Goal: Information Seeking & Learning: Compare options

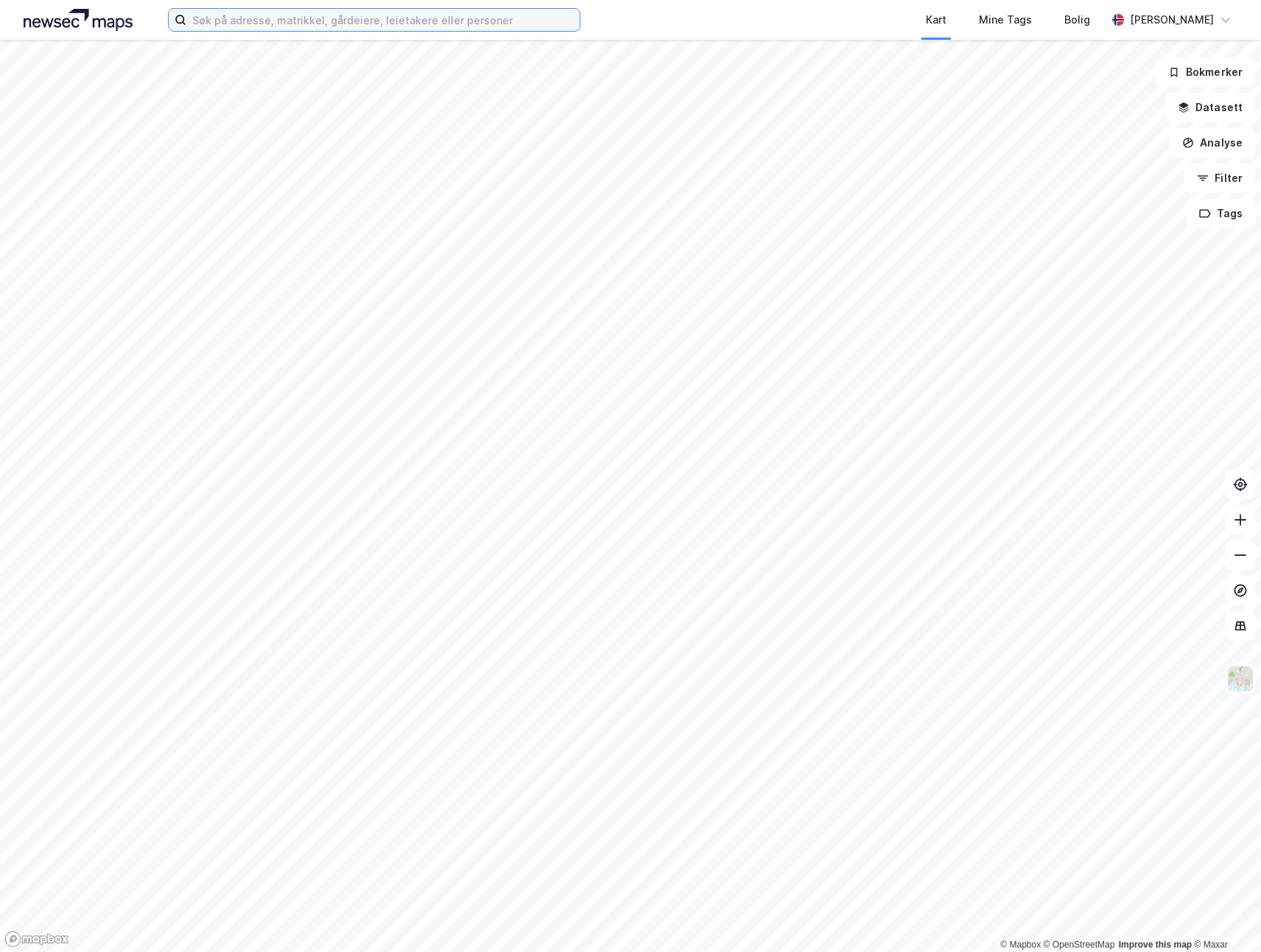
click at [308, 16] on input at bounding box center [383, 19] width 394 height 22
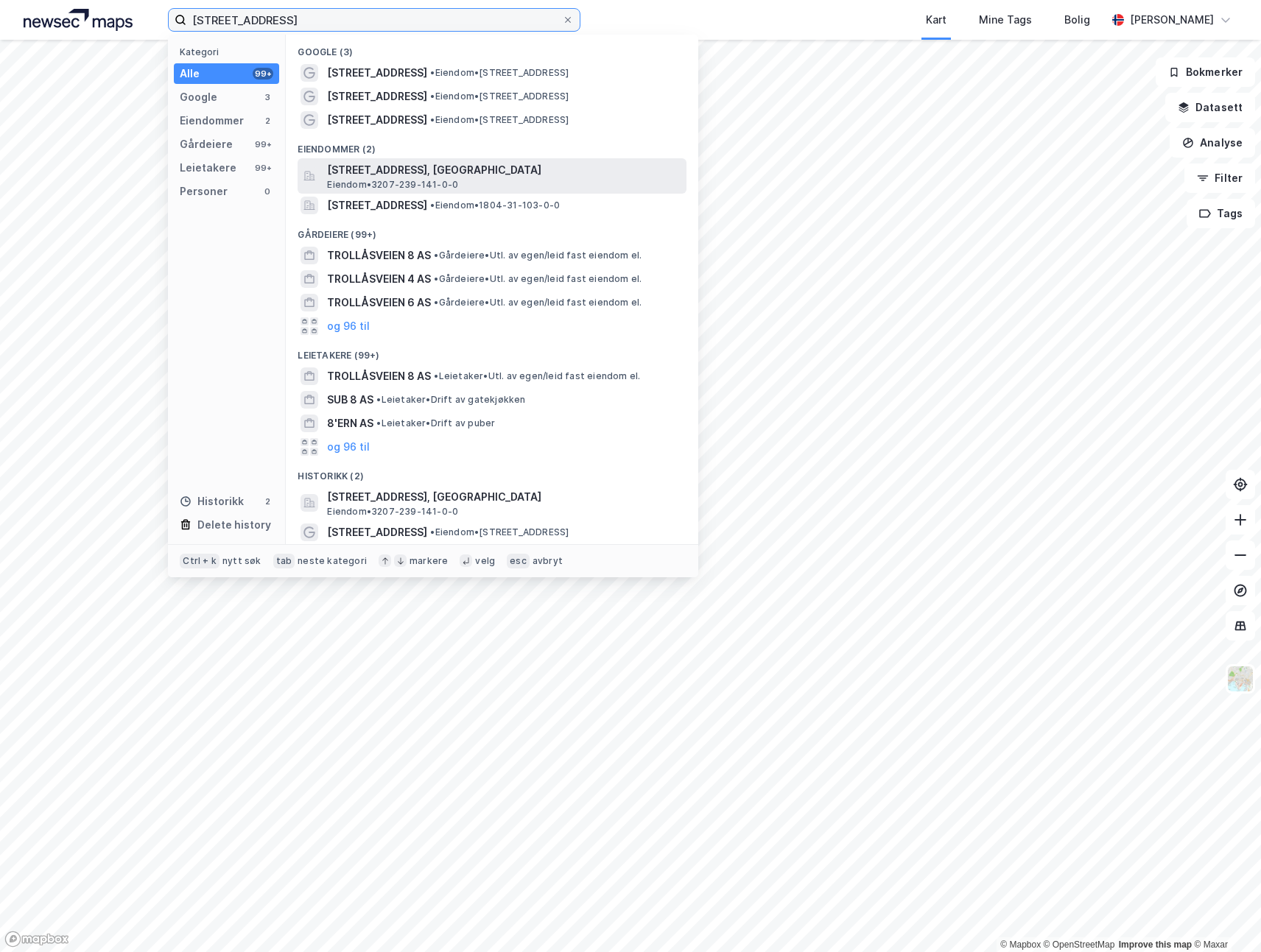
type input "[STREET_ADDRESS]"
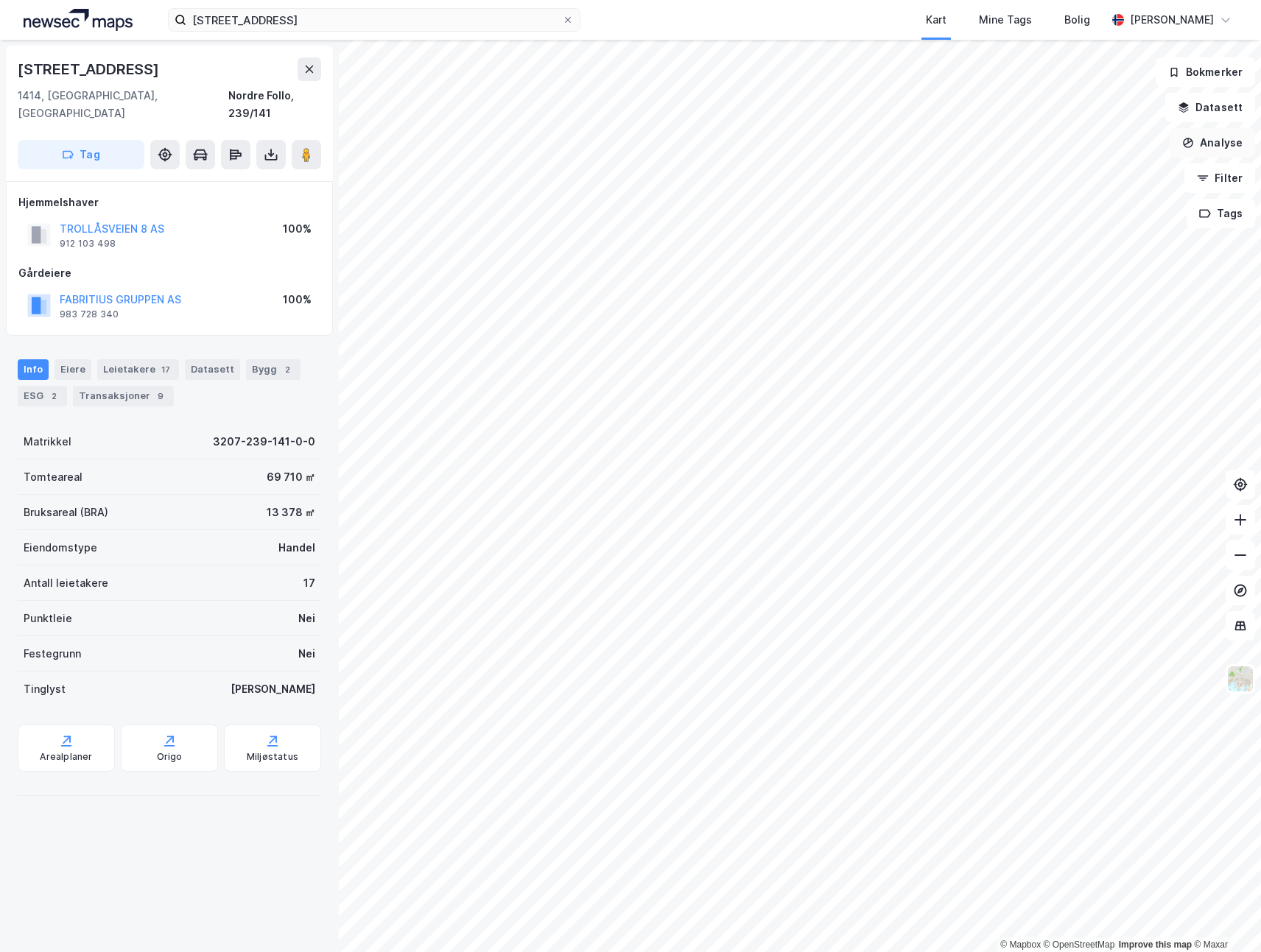
click at [1230, 144] on button "Analyse" at bounding box center [1212, 143] width 85 height 29
click at [1054, 177] on div "Tegn område" at bounding box center [1084, 174] width 128 height 12
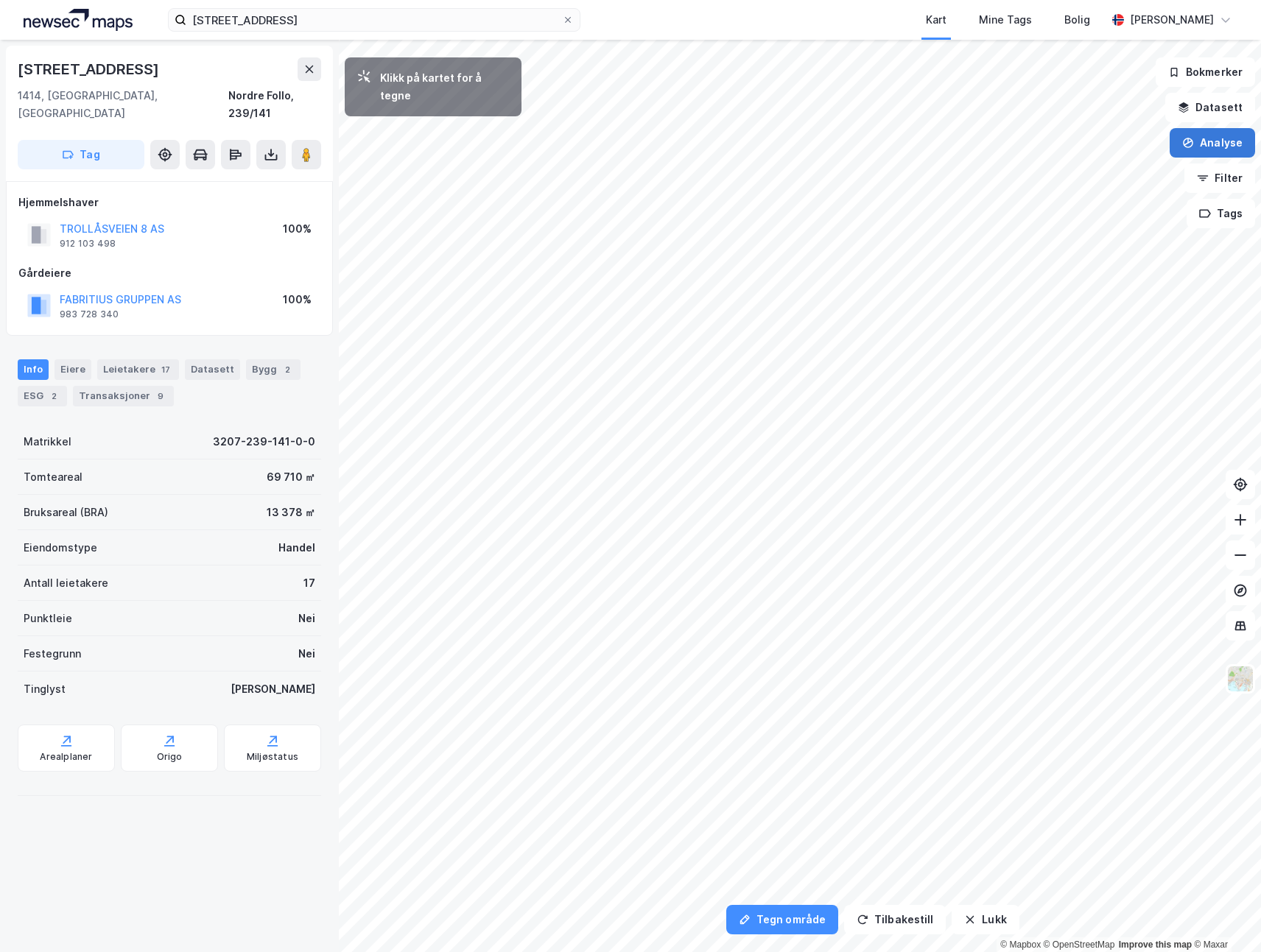
click at [1216, 140] on button "Analyse" at bounding box center [1212, 143] width 85 height 29
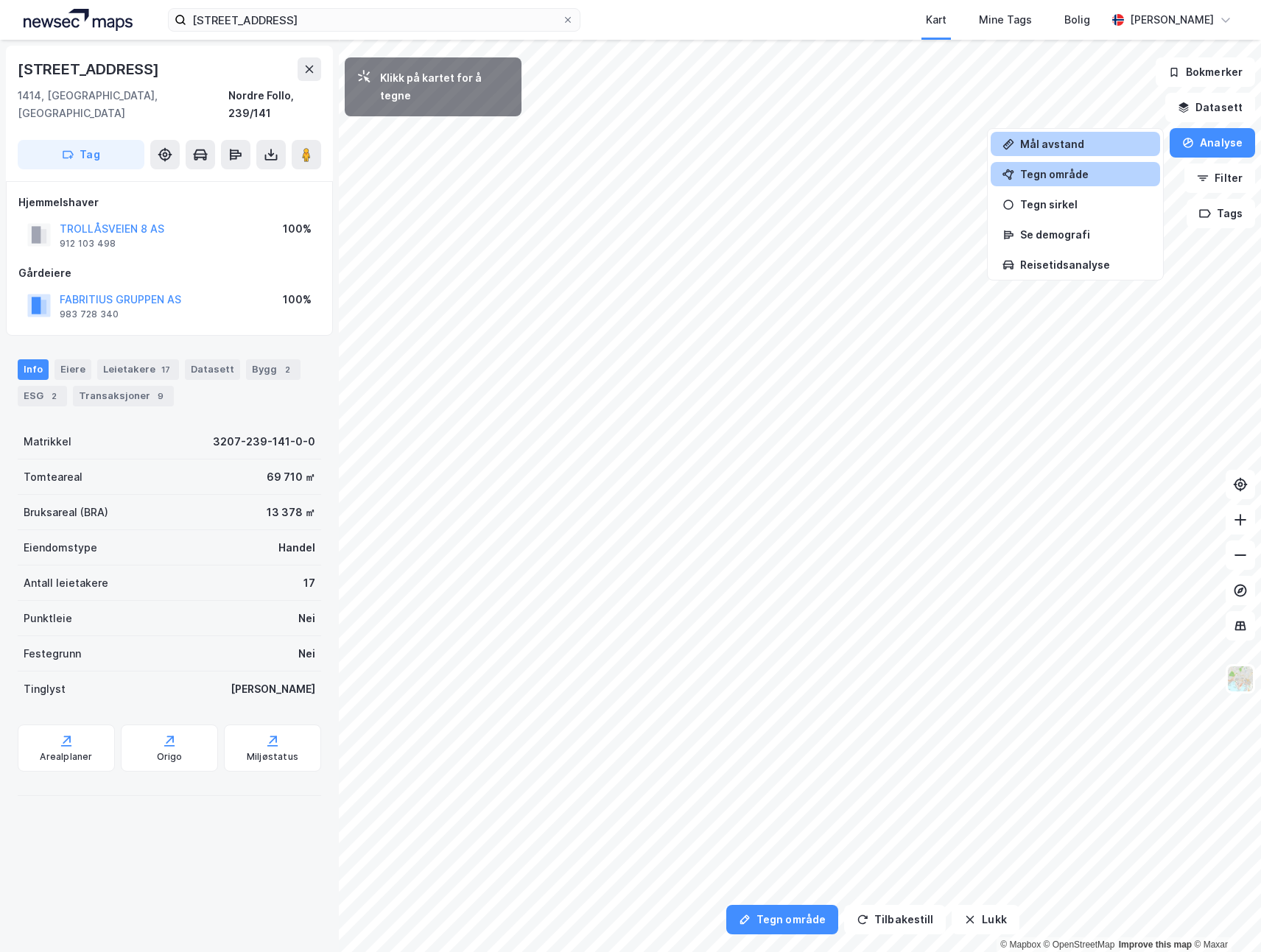
click at [1080, 142] on div "Mål avstand" at bounding box center [1084, 144] width 128 height 12
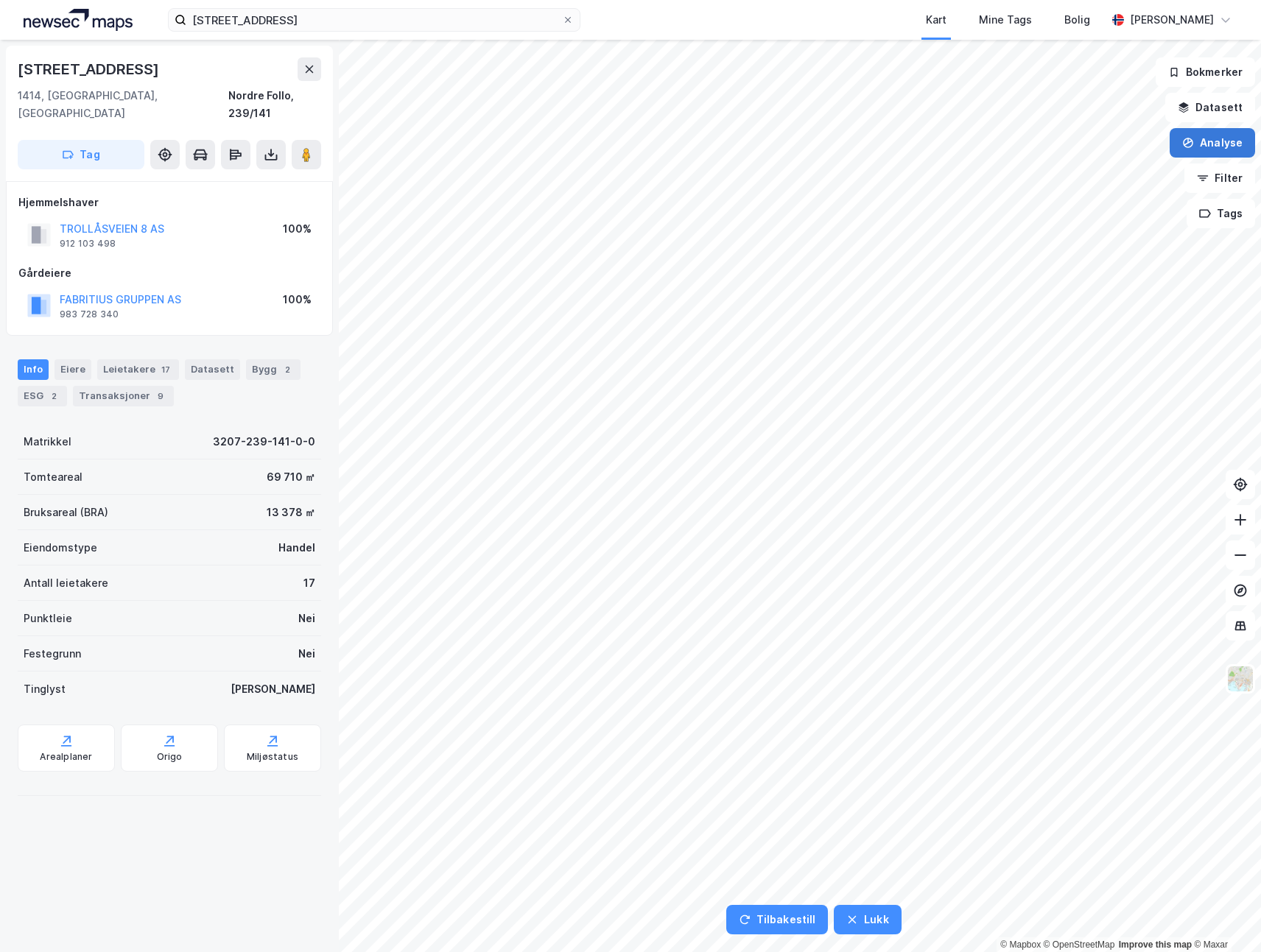
click at [1204, 141] on button "Analyse" at bounding box center [1212, 143] width 85 height 29
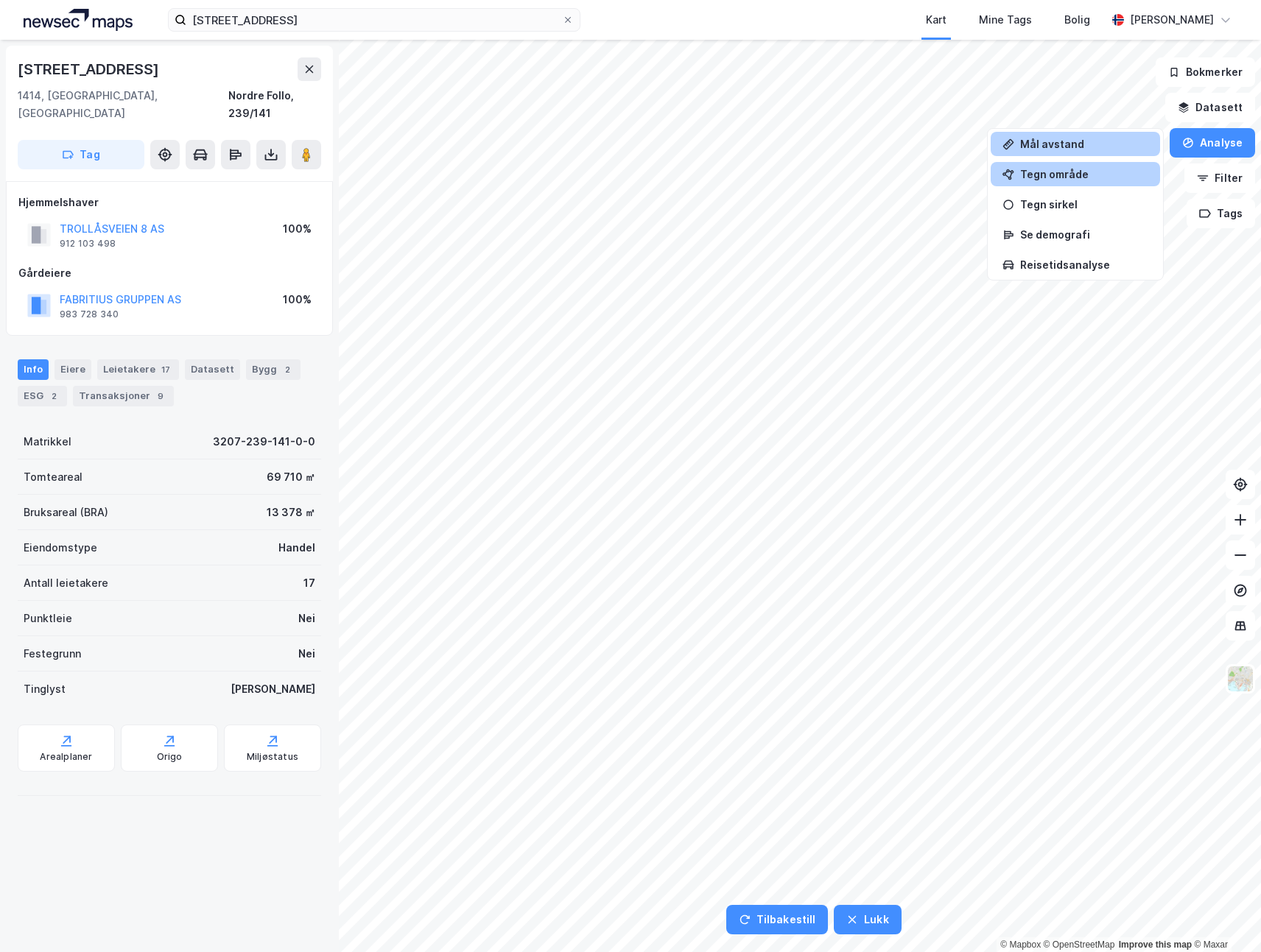
click at [1068, 177] on div "Tegn område" at bounding box center [1084, 174] width 128 height 12
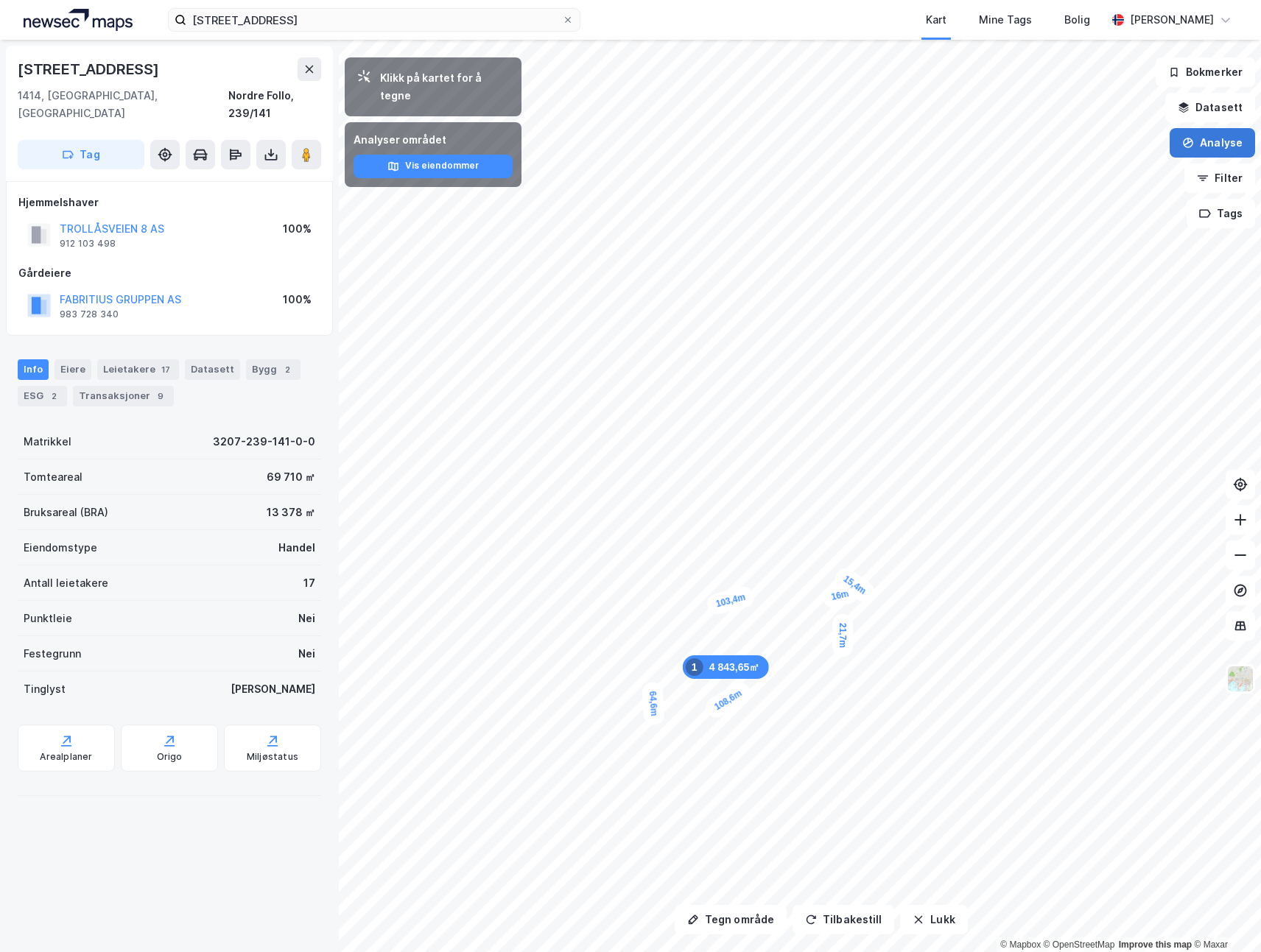
click at [1222, 150] on button "Analyse" at bounding box center [1212, 143] width 85 height 29
click at [1086, 171] on div "Tegn område" at bounding box center [1084, 174] width 128 height 12
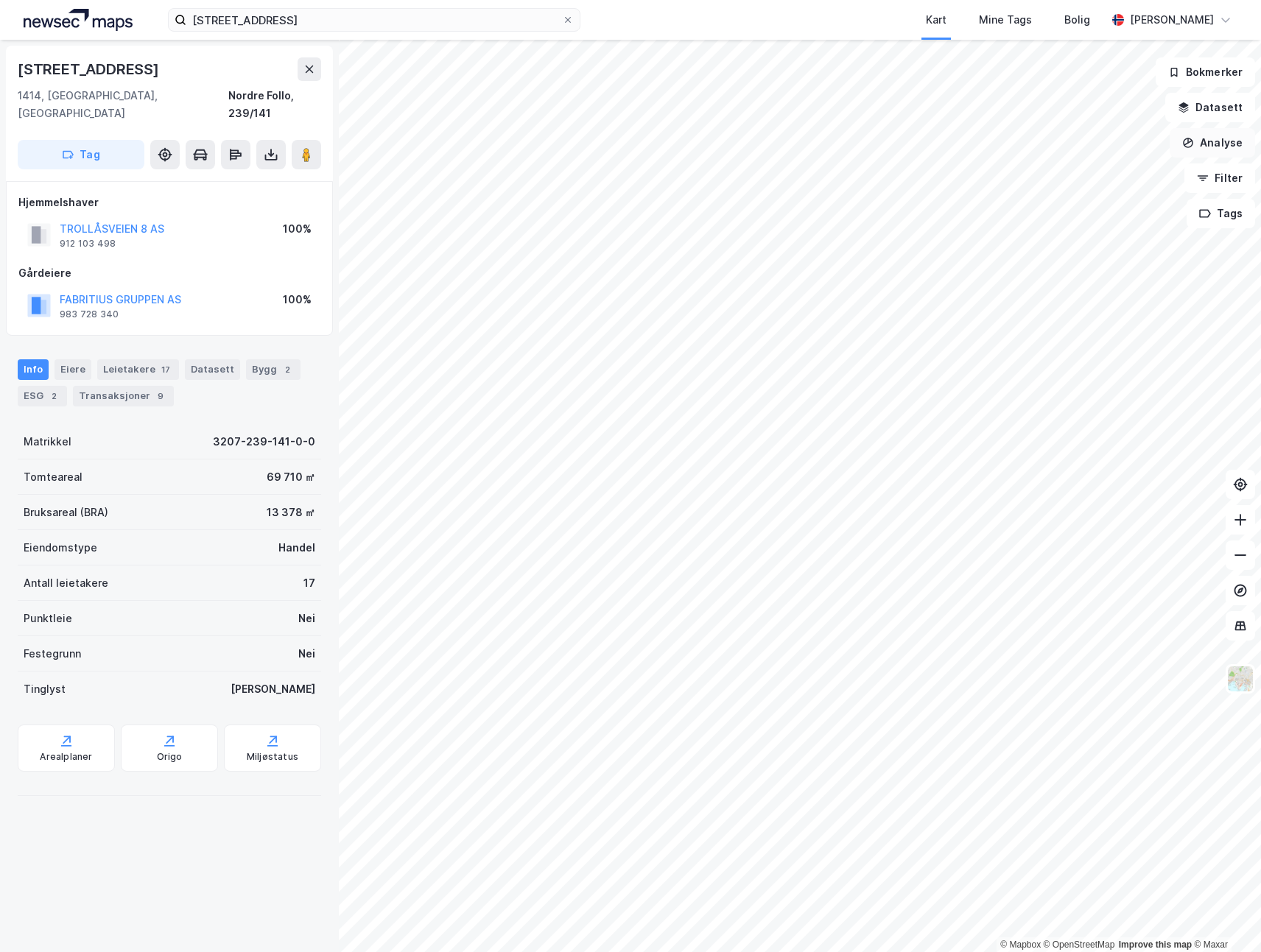
click at [1223, 146] on button "Analyse" at bounding box center [1212, 143] width 85 height 29
click at [1054, 183] on div "Tegn område" at bounding box center [1074, 174] width 170 height 24
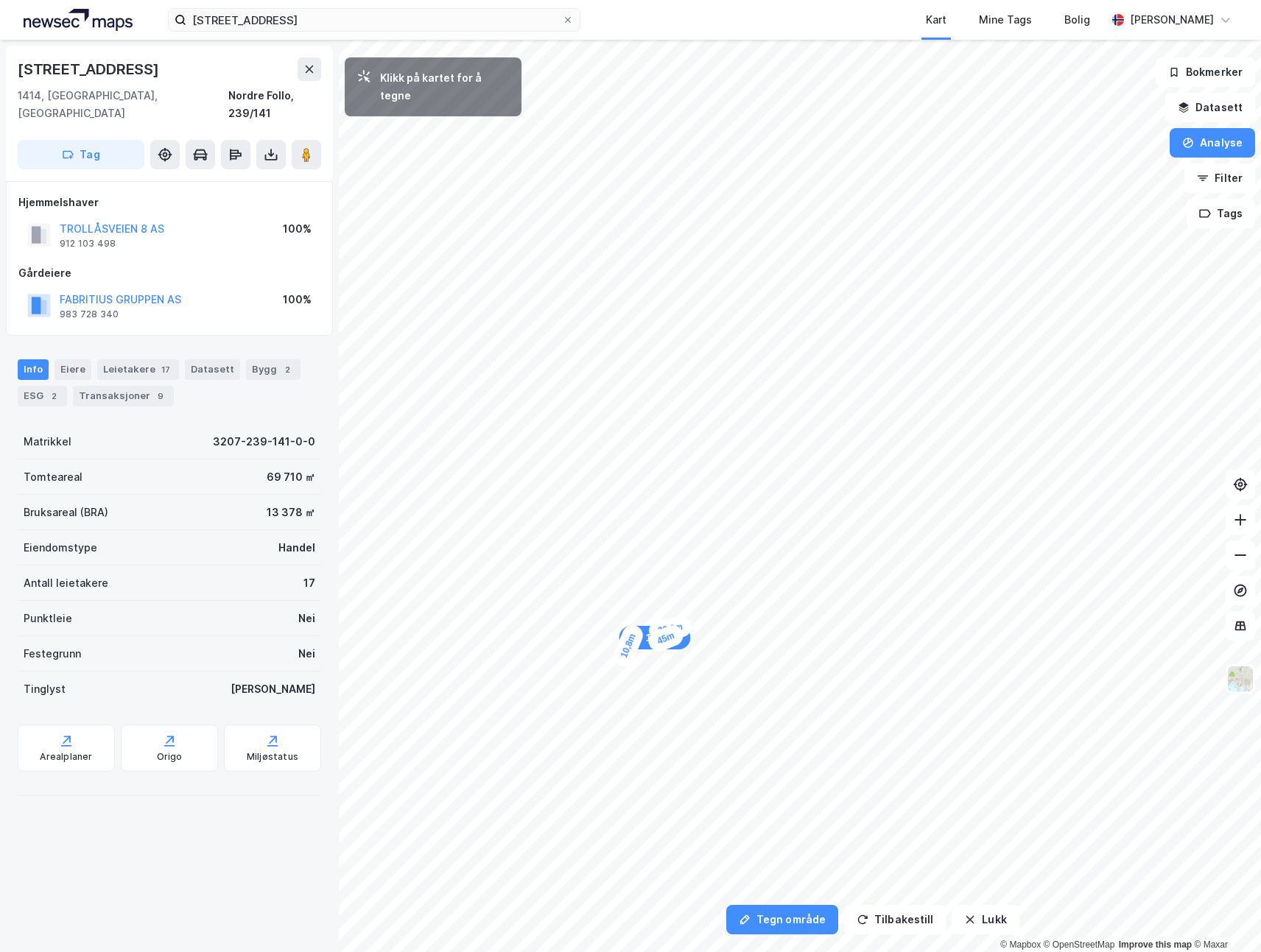
click at [624, 657] on div "10,8m" at bounding box center [628, 646] width 36 height 47
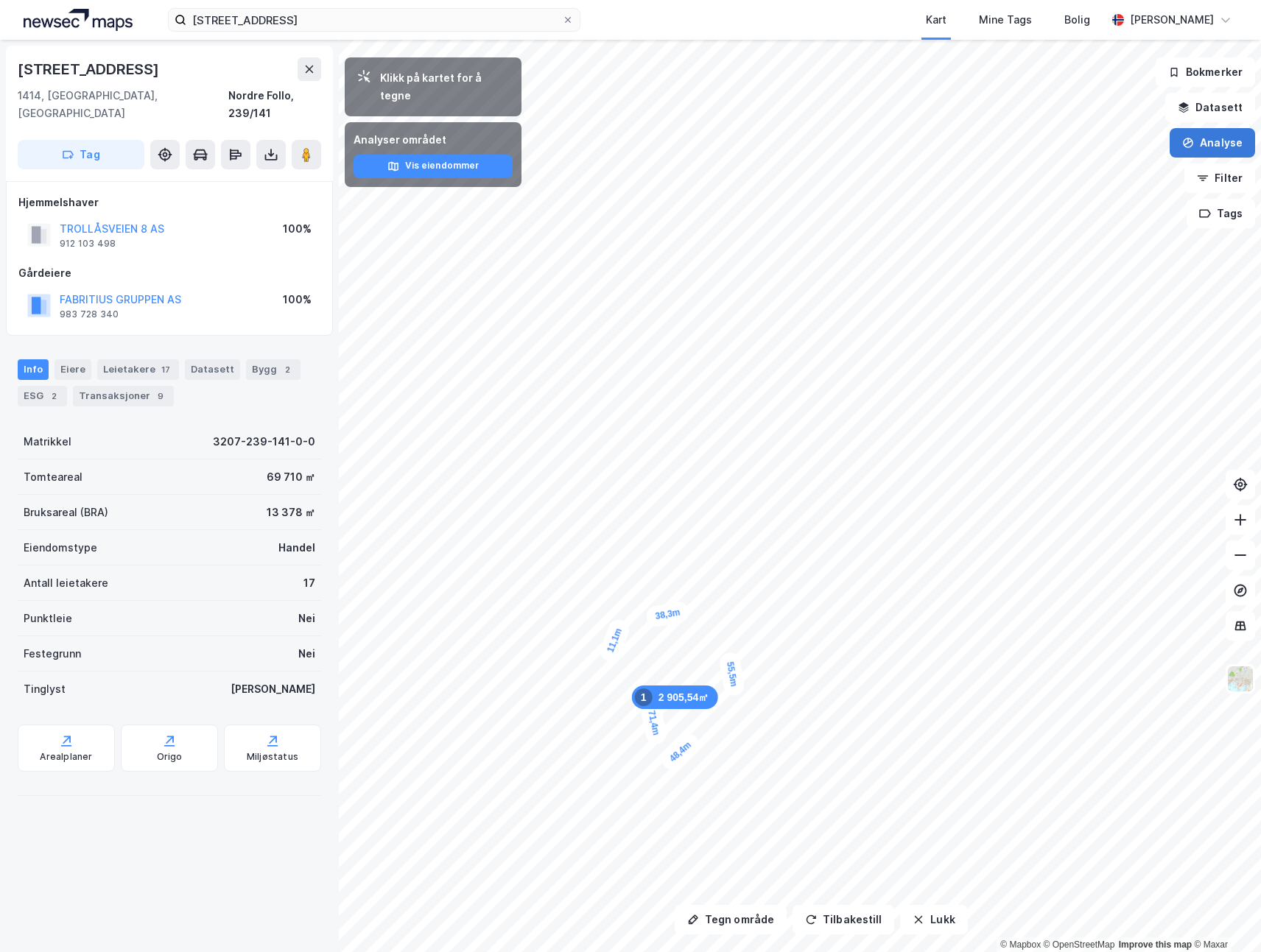
click at [1211, 147] on button "Analyse" at bounding box center [1212, 143] width 85 height 29
click at [1056, 174] on div "Tegn område" at bounding box center [1084, 174] width 128 height 12
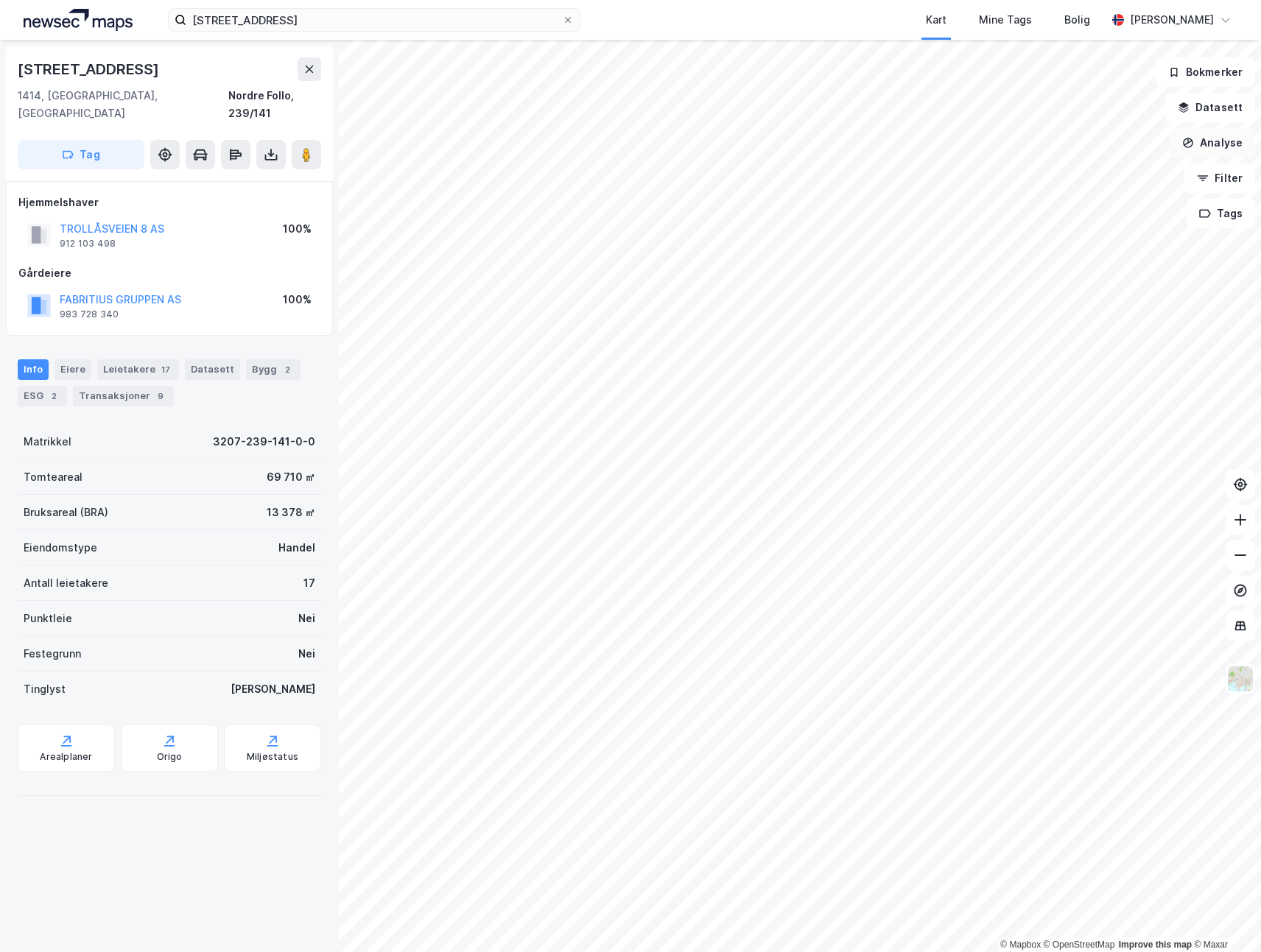
click at [1216, 145] on button "Analyse" at bounding box center [1212, 143] width 85 height 29
click at [1048, 171] on div "Tegn område" at bounding box center [1084, 174] width 128 height 12
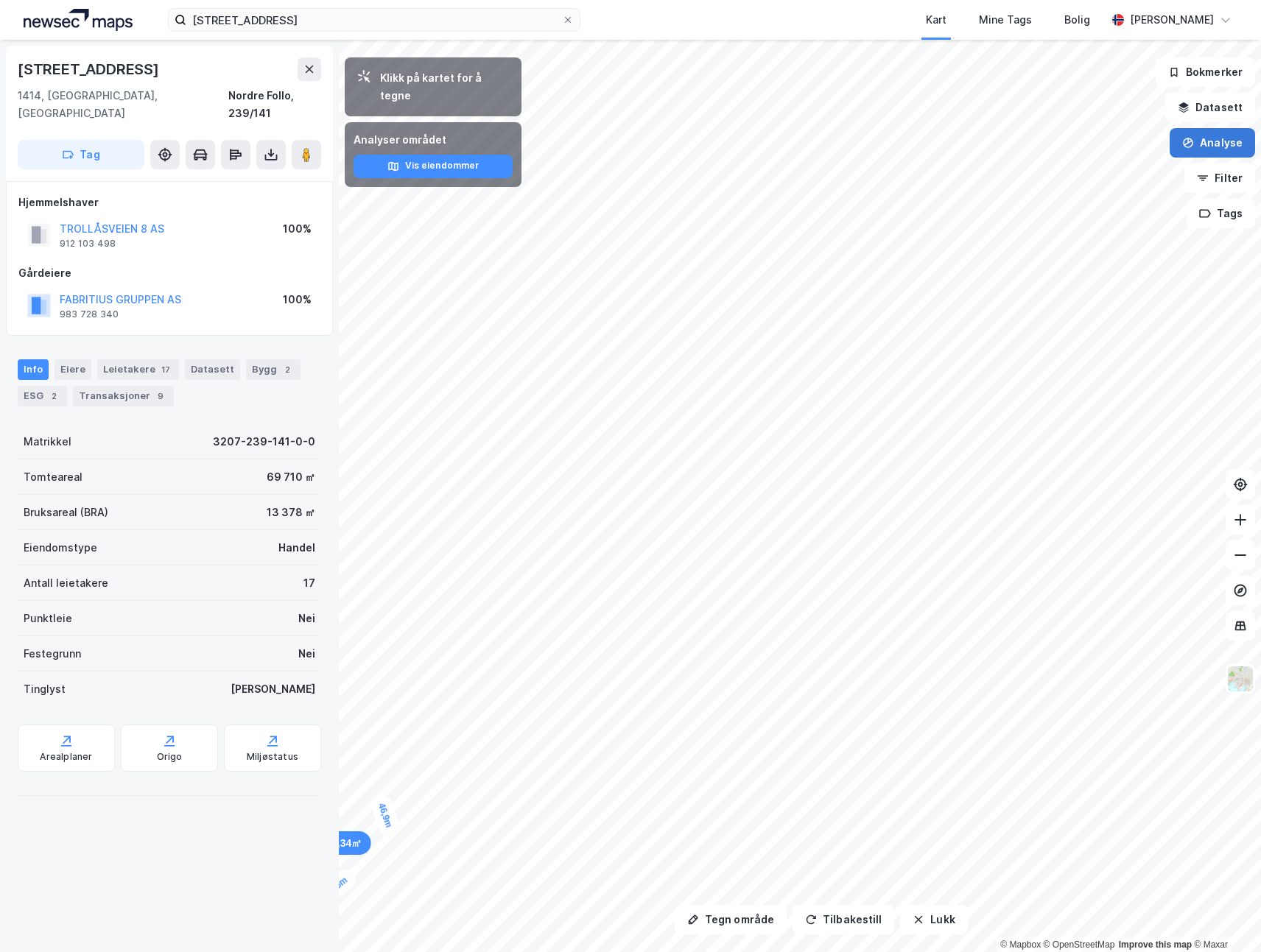
click at [1234, 144] on button "Analyse" at bounding box center [1212, 143] width 85 height 29
click at [1039, 179] on div "Tegn område" at bounding box center [1084, 174] width 128 height 12
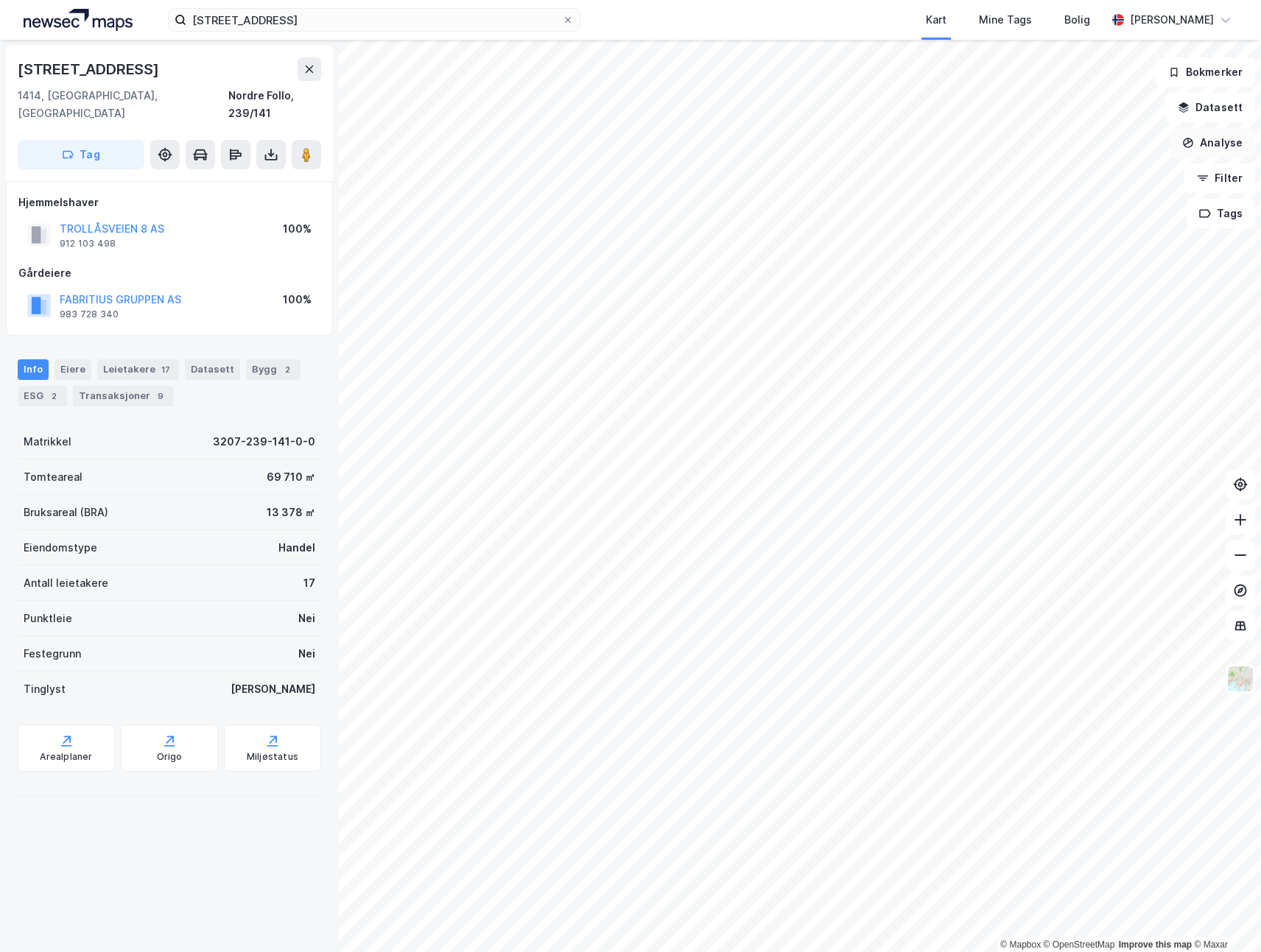
click at [1230, 144] on button "Analyse" at bounding box center [1212, 143] width 85 height 29
click at [1062, 179] on div "Tegn område" at bounding box center [1084, 174] width 128 height 12
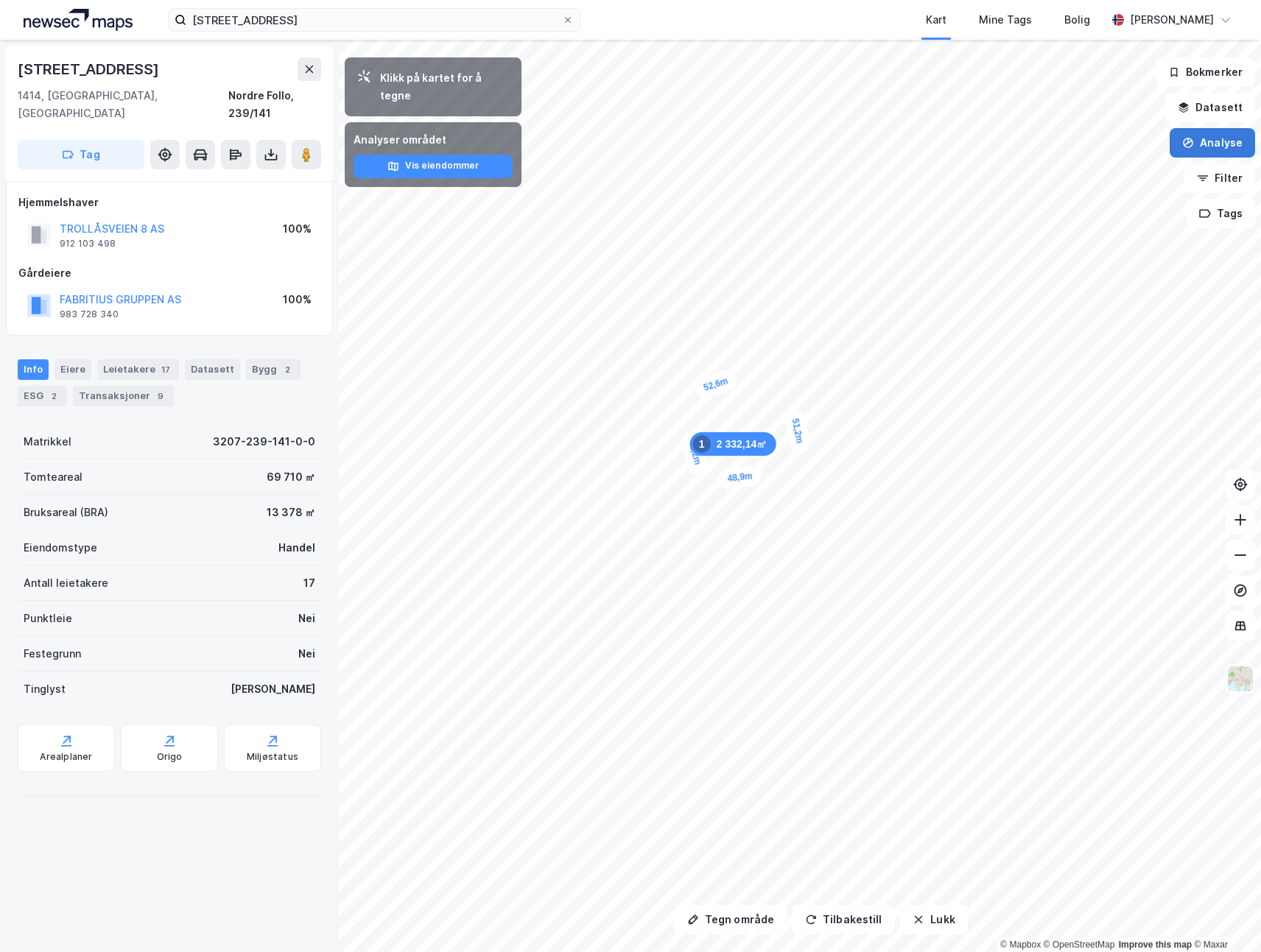
click at [1236, 135] on button "Analyse" at bounding box center [1212, 143] width 85 height 29
click at [1082, 172] on div "Tegn område" at bounding box center [1084, 174] width 128 height 12
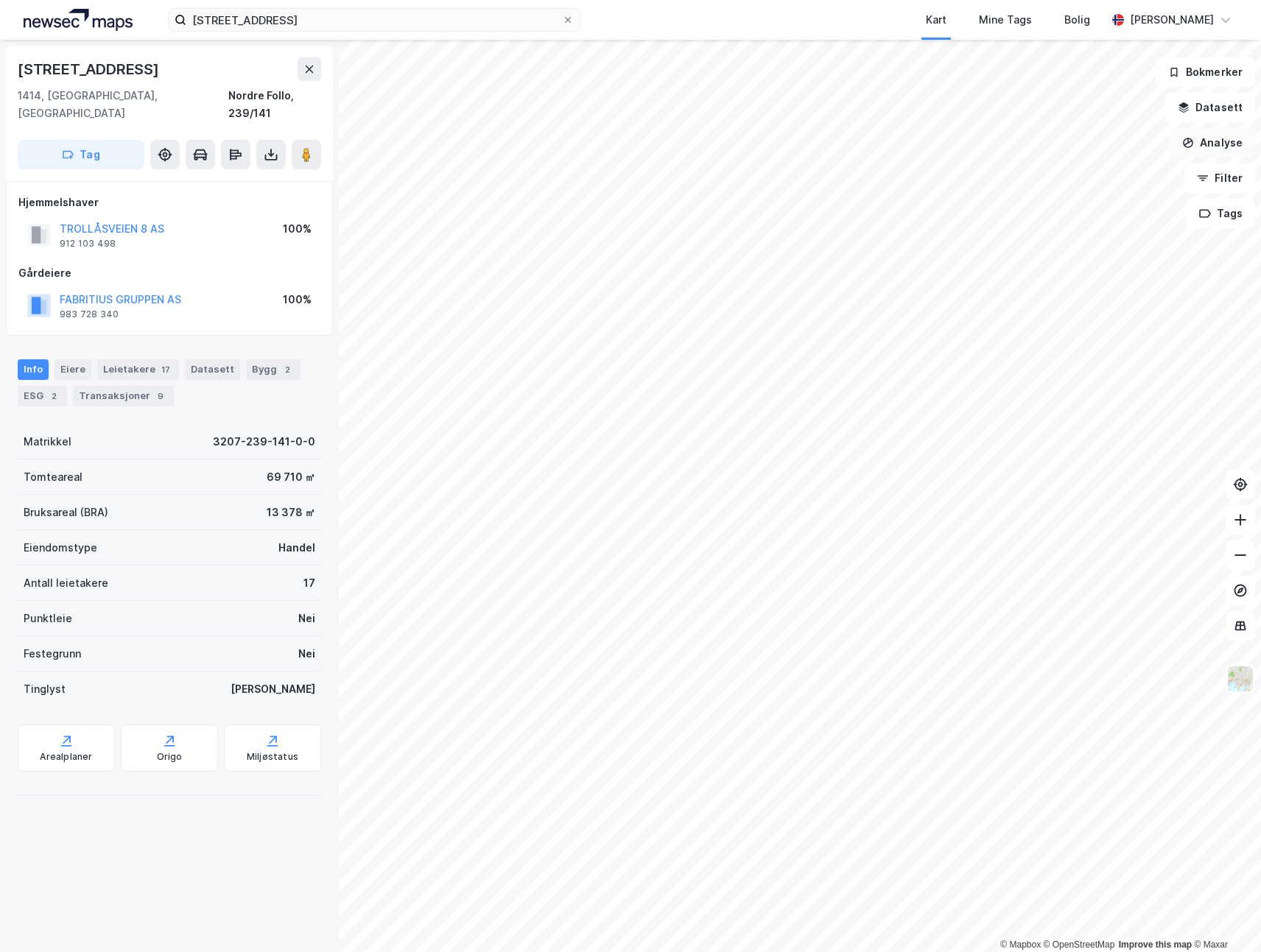
click at [1186, 155] on button "Analyse" at bounding box center [1212, 143] width 85 height 29
click at [1054, 179] on div "Tegn område" at bounding box center [1084, 174] width 128 height 12
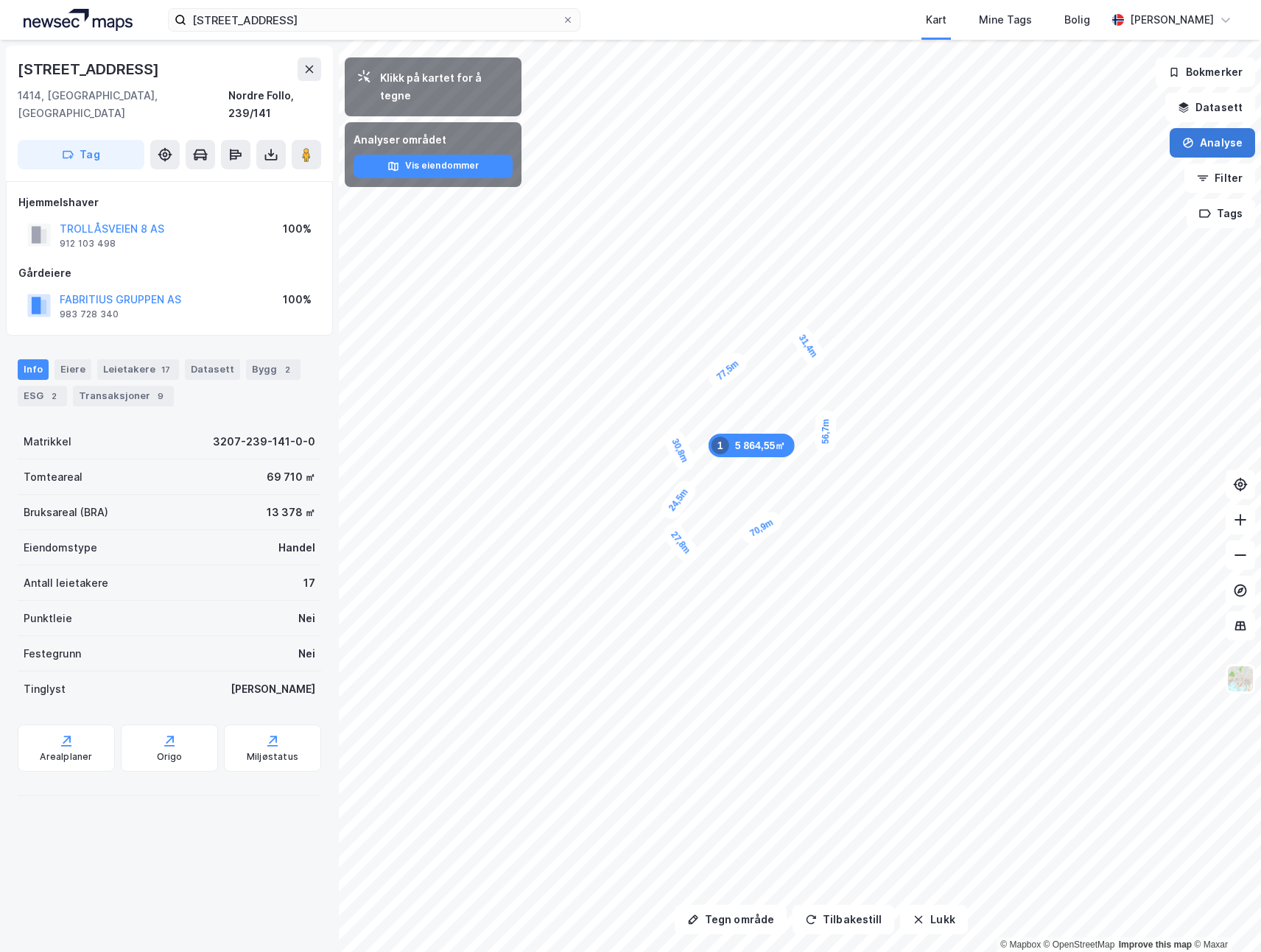
click at [1229, 140] on button "Analyse" at bounding box center [1212, 143] width 85 height 29
click at [1032, 171] on div "Tegn område" at bounding box center [1084, 174] width 128 height 12
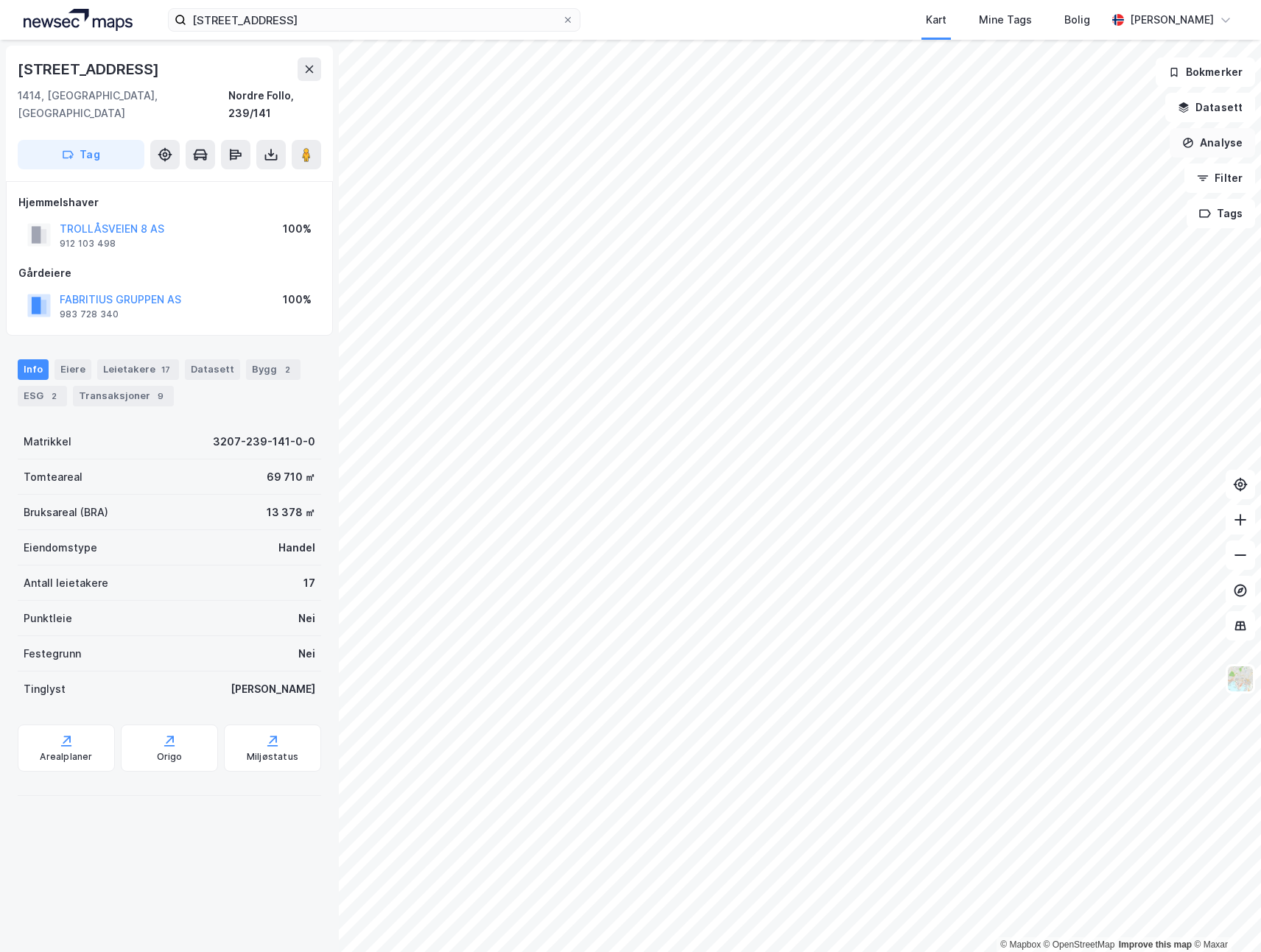
click at [1205, 152] on button "Analyse" at bounding box center [1212, 143] width 85 height 29
click at [1042, 178] on div "Tegn område" at bounding box center [1084, 174] width 128 height 12
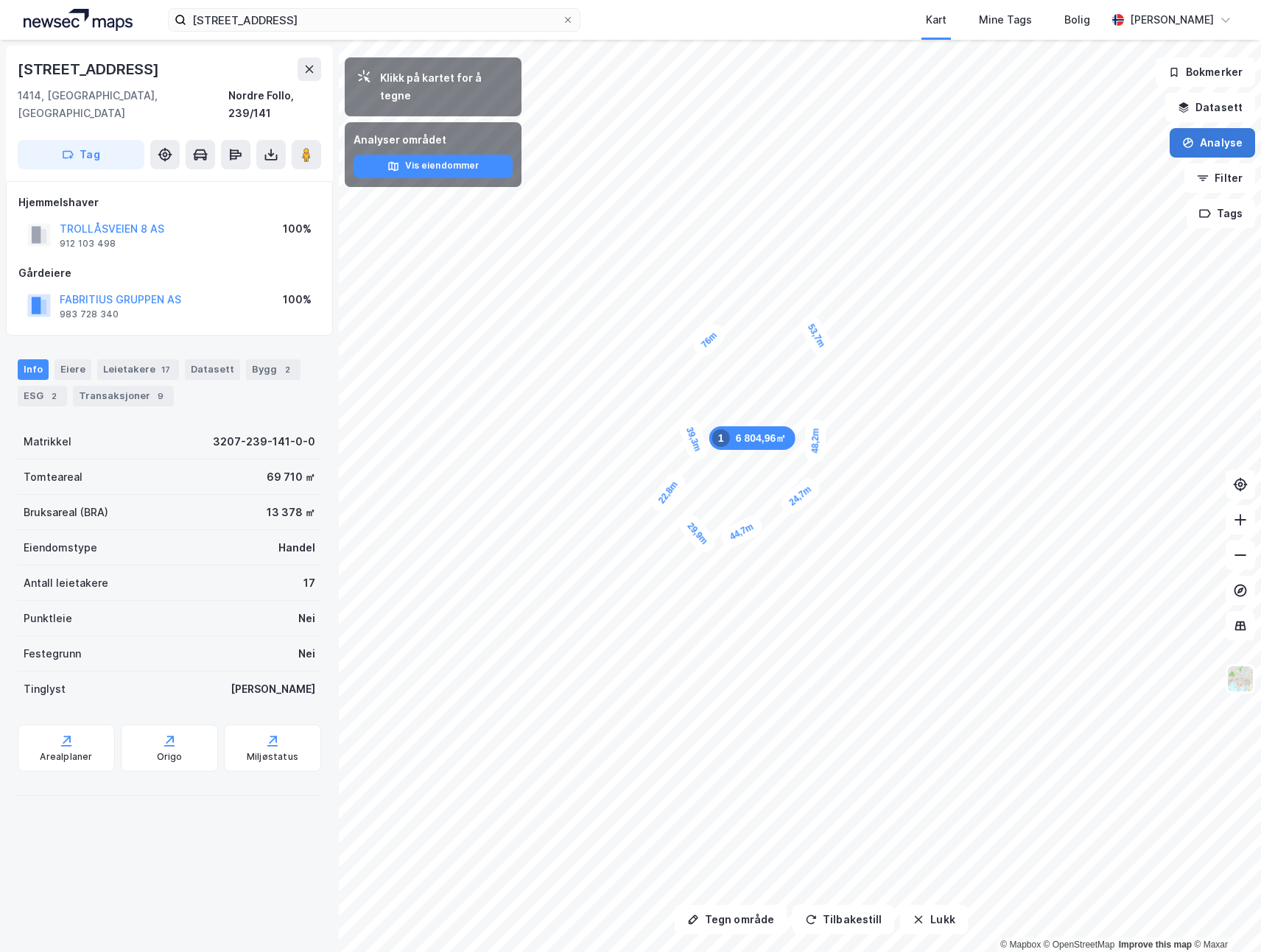
click at [1228, 140] on button "Analyse" at bounding box center [1212, 143] width 85 height 29
click at [1061, 171] on div "Tegn område" at bounding box center [1084, 174] width 128 height 12
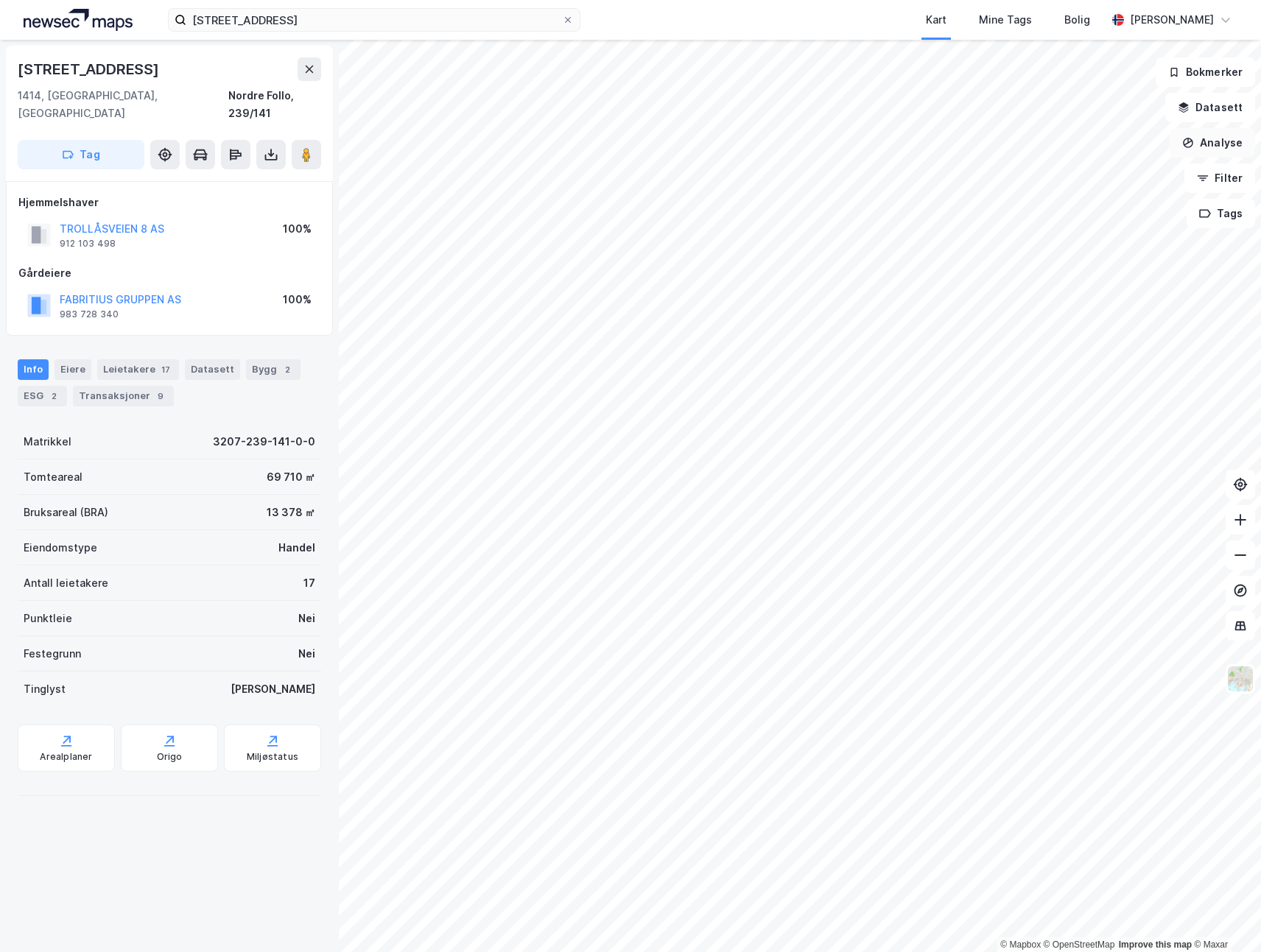
click at [1225, 140] on button "Analyse" at bounding box center [1212, 143] width 85 height 29
click at [1057, 174] on div "Tegn område" at bounding box center [1084, 174] width 128 height 12
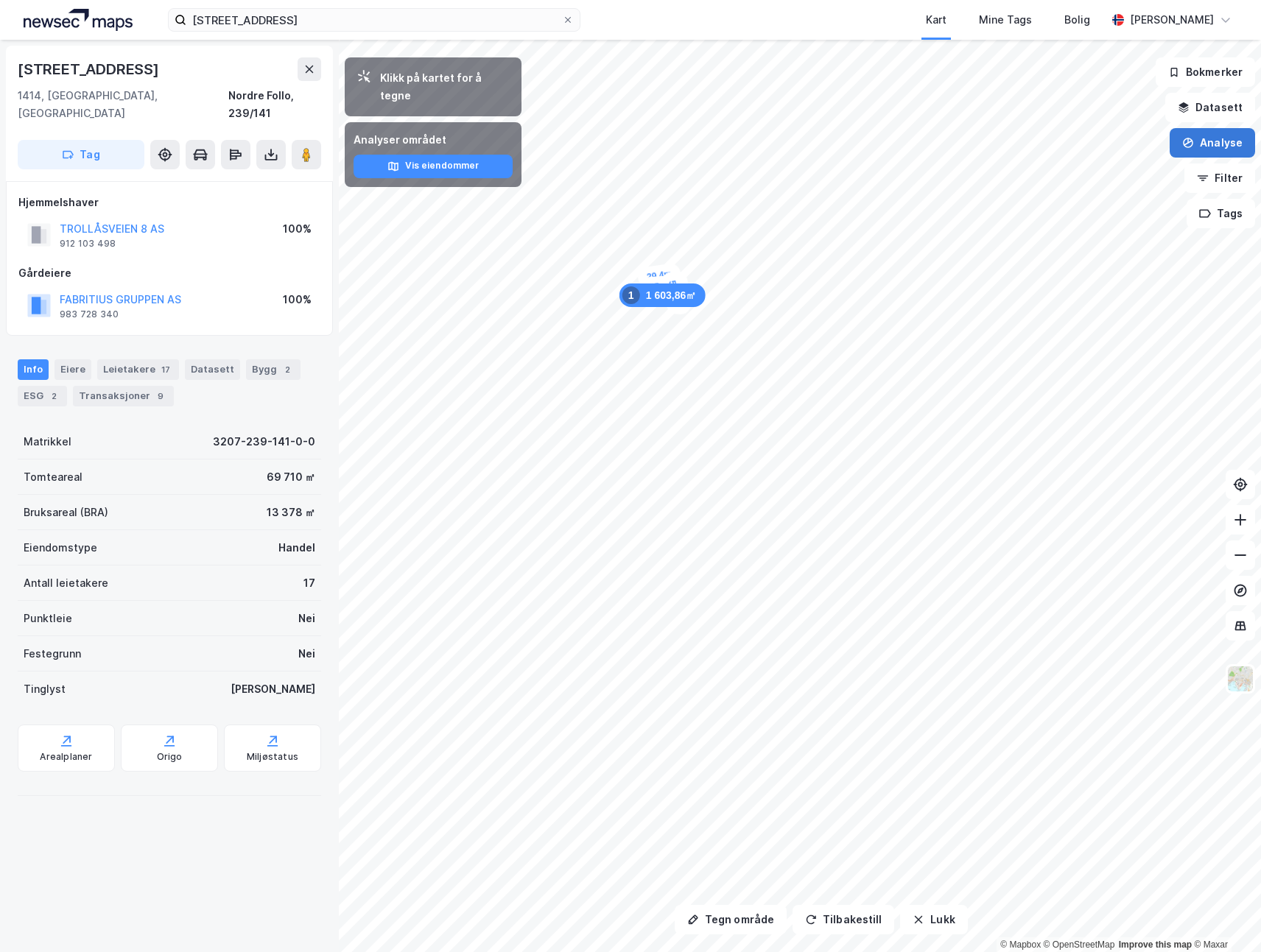
click at [1216, 148] on button "Analyse" at bounding box center [1212, 143] width 85 height 29
click at [1081, 179] on div "Tegn område" at bounding box center [1084, 174] width 128 height 12
